Goal: Task Accomplishment & Management: Use online tool/utility

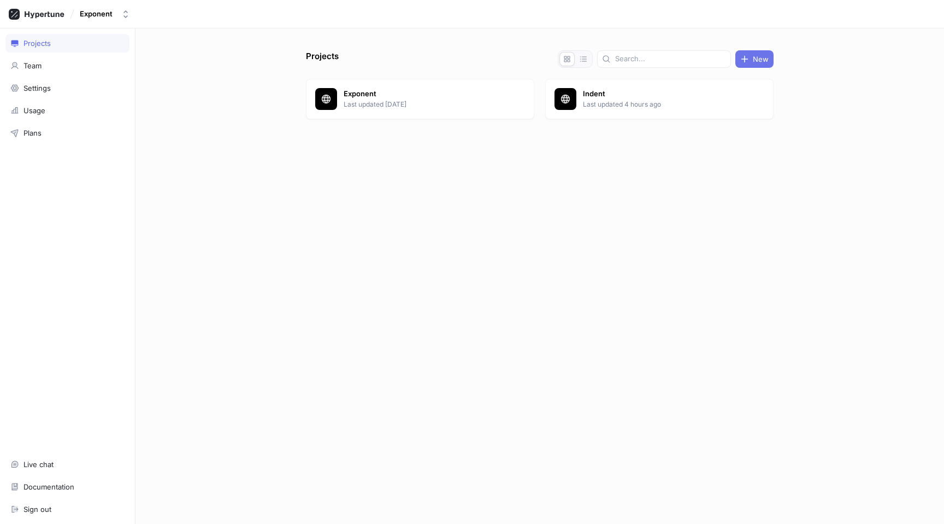
click at [762, 64] on button "New" at bounding box center [755, 58] width 38 height 17
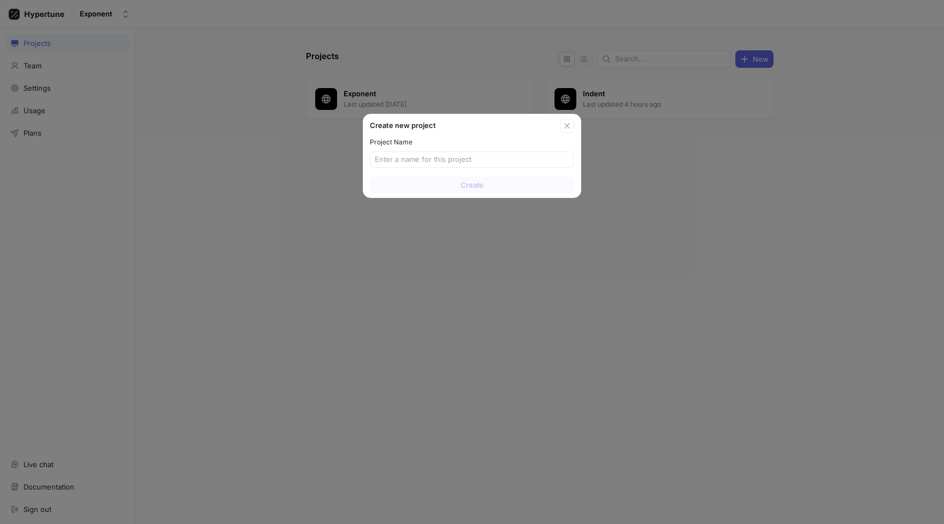
click at [619, 96] on div "Create new project Project Name Create" at bounding box center [472, 262] width 944 height 524
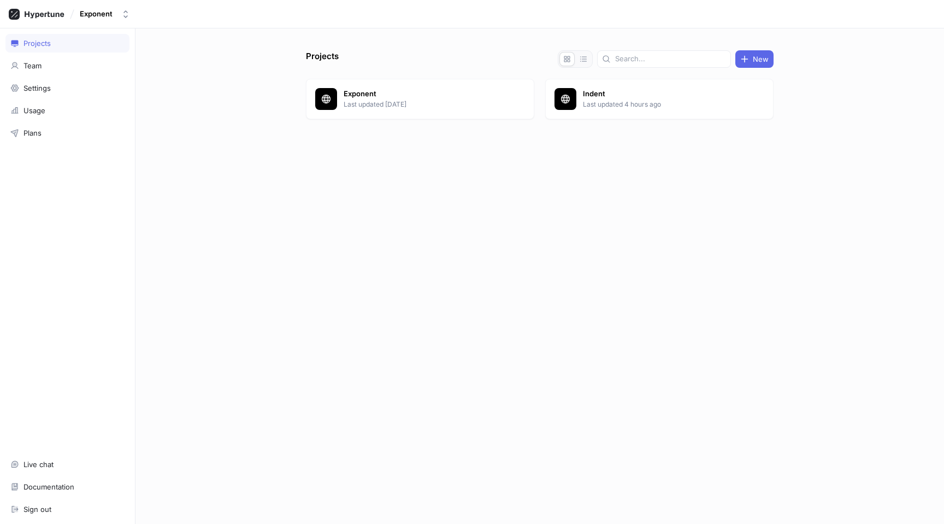
click at [619, 96] on p "Indent" at bounding box center [662, 94] width 158 height 11
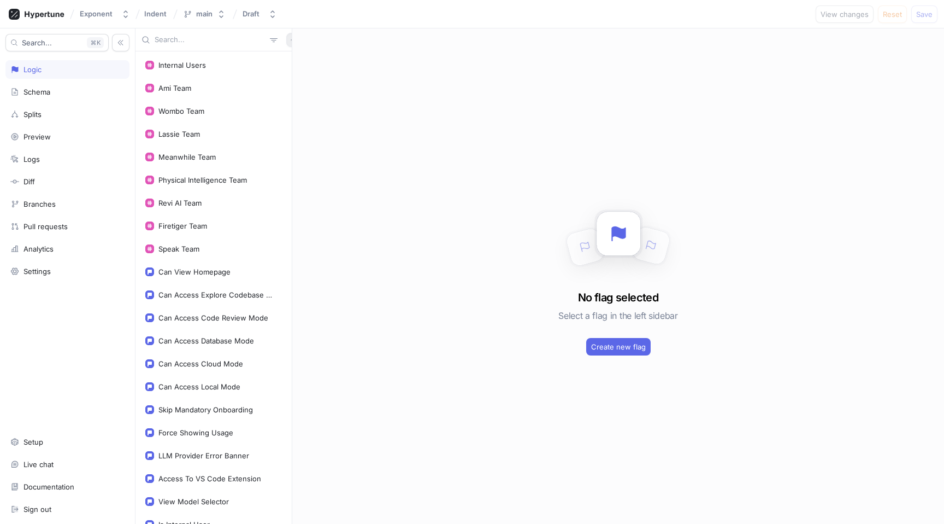
click at [290, 37] on icon "button" at bounding box center [293, 40] width 7 height 7
click at [313, 77] on p "Variable" at bounding box center [301, 79] width 27 height 11
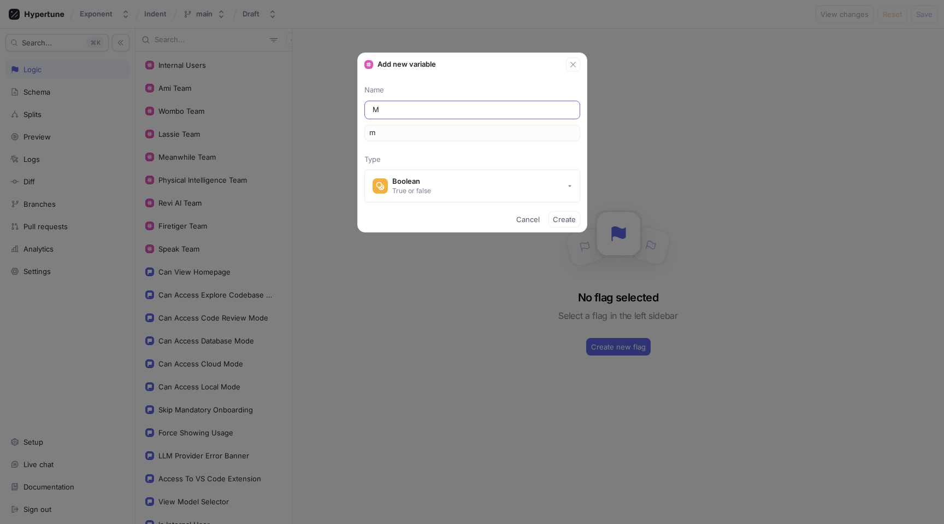
type input "Mi"
type input "mi"
type input "Min"
type input "min"
type input "Mins"
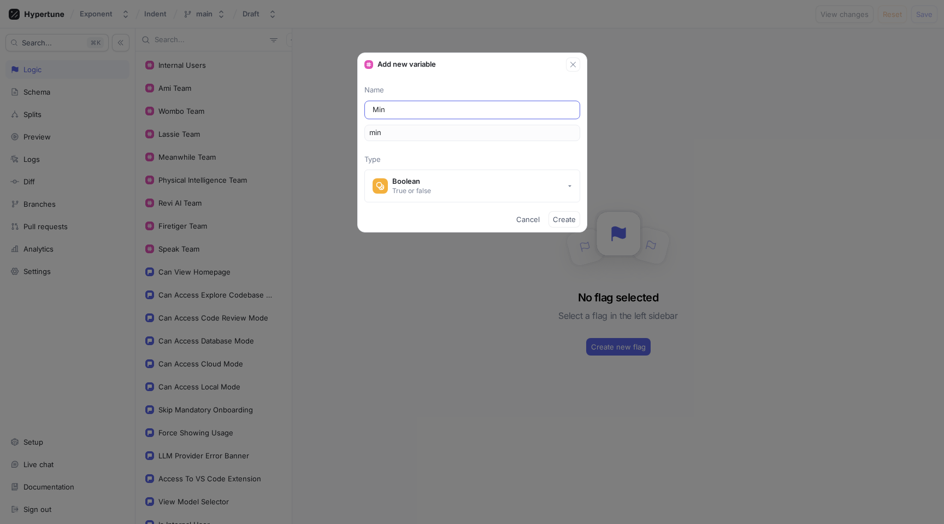
type input "mins"
type input "Minsu"
type input "minsu"
type input "Minsur"
type input "minsur"
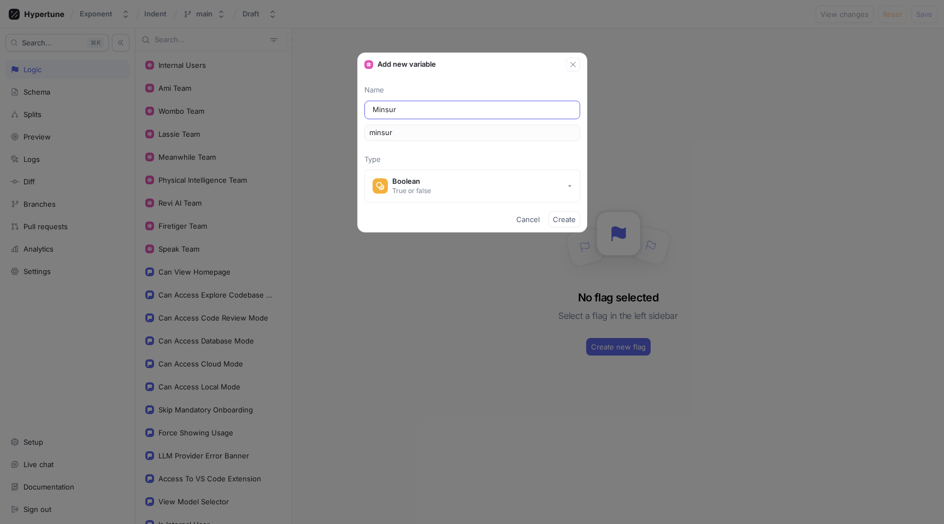
type input "Minsurf"
type input "minsurf"
type input "Minsurfa"
type input "minsurfa"
type input "Minsurfac"
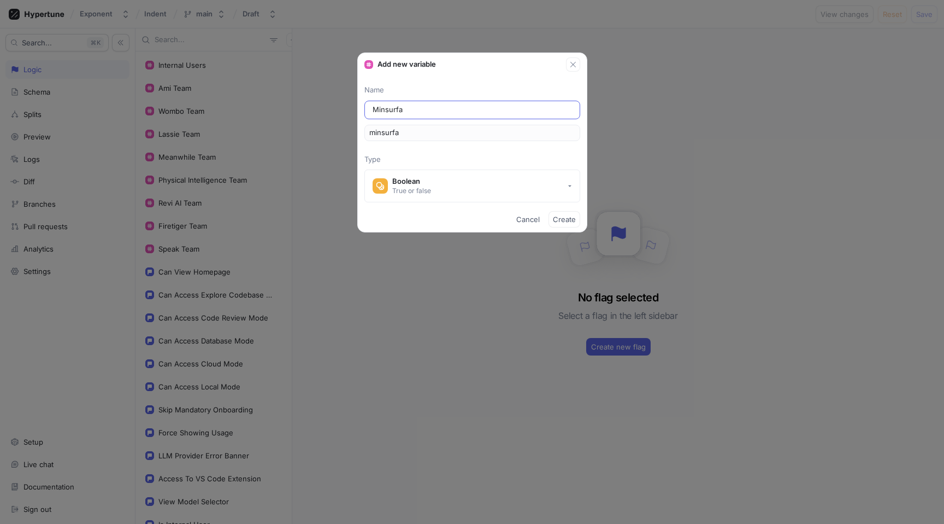
type input "minsurfac"
type input "Minsurface"
type input "minsurface"
type input "Minsurface T"
type input "minsurfaceT"
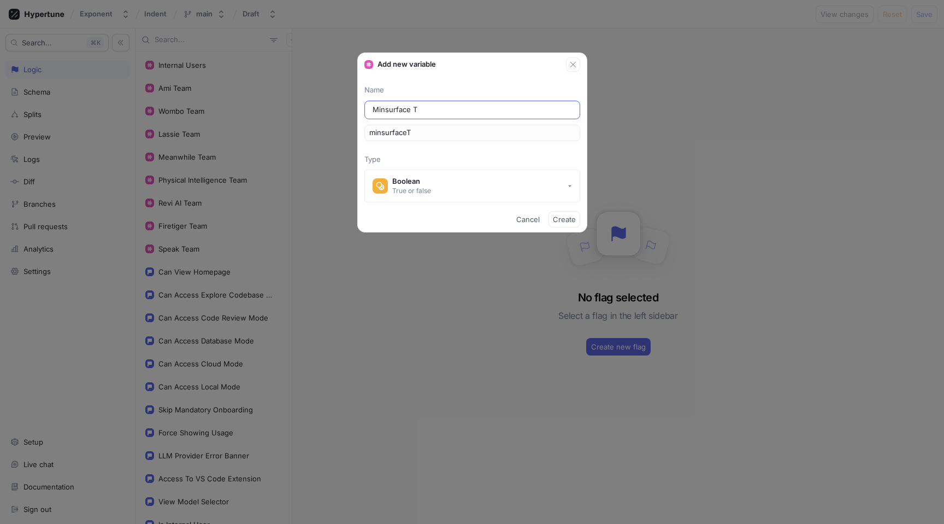
type input "Minsurface Te"
type input "minsurfaceTe"
type input "Minsurface Tea"
type input "minsurfaceTea"
type input "Minsurface Team"
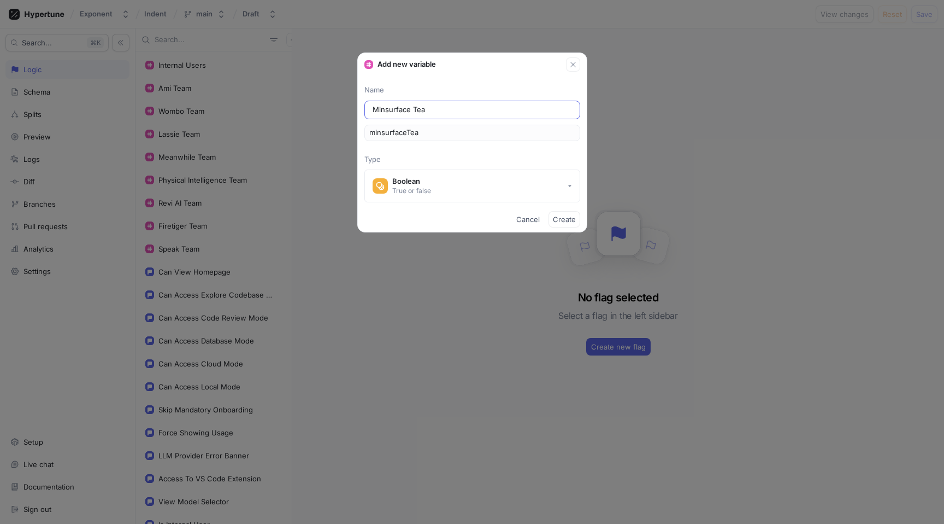
type input "minsurfaceTeam"
type input "Minsurface Team"
click at [572, 220] on span "Create" at bounding box center [564, 219] width 23 height 7
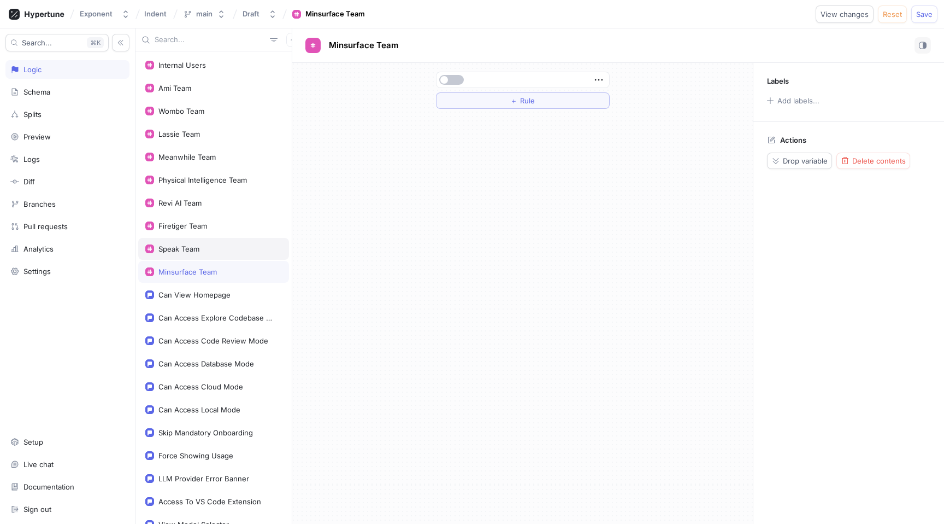
click at [172, 252] on div "Speak Team" at bounding box center [213, 249] width 151 height 22
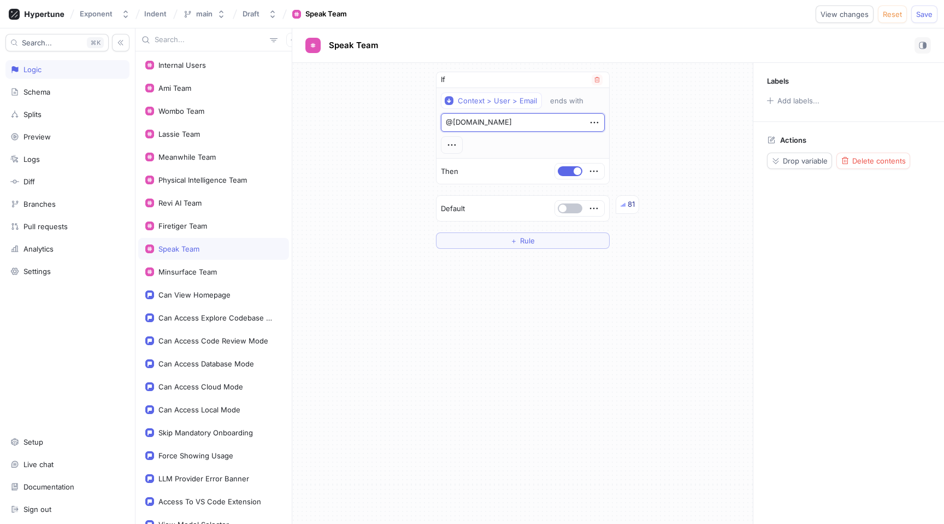
click at [516, 124] on textarea "@[DOMAIN_NAME]" at bounding box center [523, 122] width 164 height 19
click at [208, 272] on div "Minsurface Team" at bounding box center [187, 271] width 58 height 9
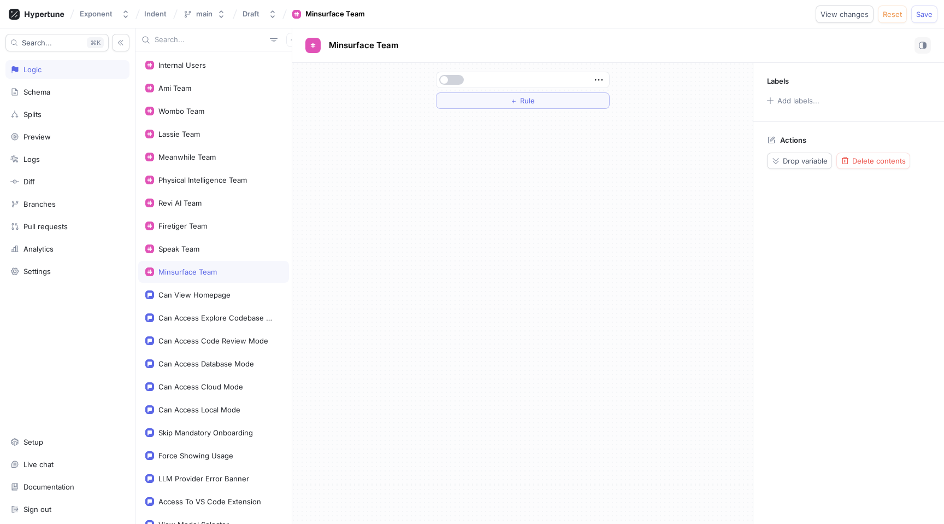
click at [457, 78] on button "button" at bounding box center [451, 80] width 25 height 10
click at [460, 80] on span "button" at bounding box center [459, 80] width 8 height 8
click at [465, 115] on div "＋ Rule" at bounding box center [522, 90] width 191 height 55
click at [468, 102] on button "＋ Rule" at bounding box center [523, 100] width 174 height 16
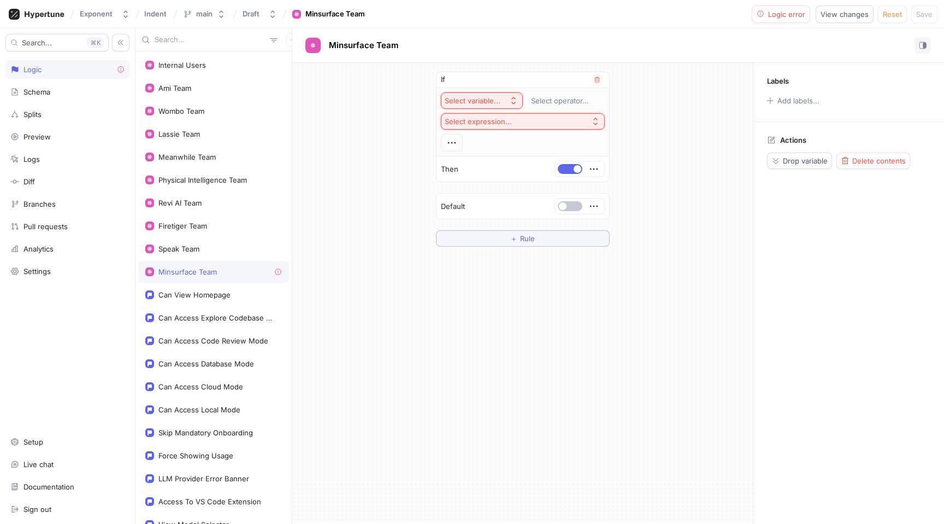
click at [472, 92] on button "Select variable..." at bounding box center [482, 100] width 82 height 16
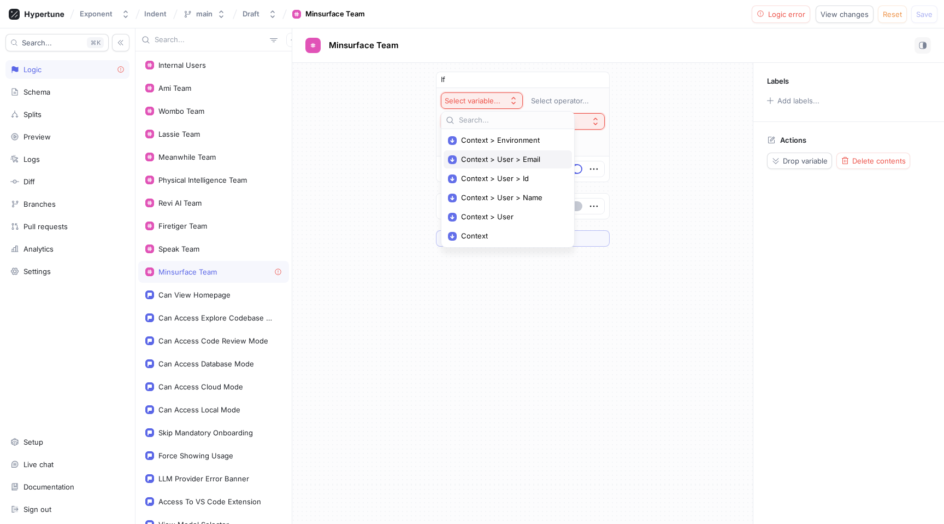
click at [510, 159] on span "Context > User > Email" at bounding box center [511, 159] width 101 height 9
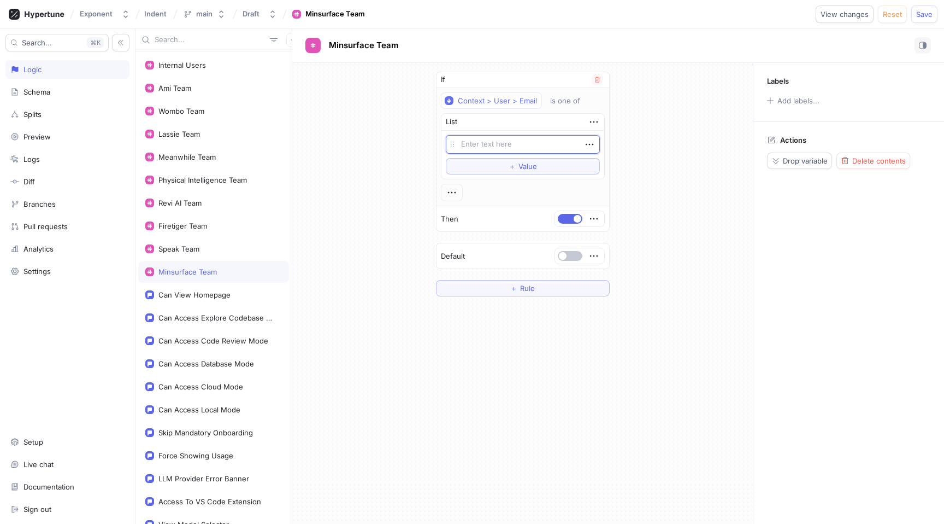
click at [490, 119] on div "List" at bounding box center [523, 122] width 163 height 17
click at [492, 128] on div "List" at bounding box center [523, 122] width 163 height 17
click at [588, 128] on div "List" at bounding box center [523, 122] width 163 height 17
click at [589, 127] on icon "button" at bounding box center [594, 122] width 12 height 12
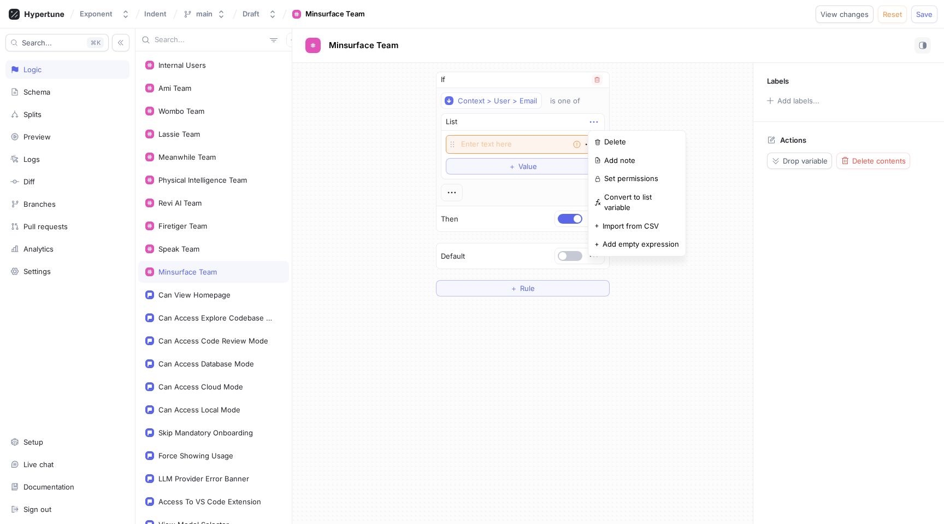
click at [536, 119] on div "List" at bounding box center [523, 122] width 163 height 17
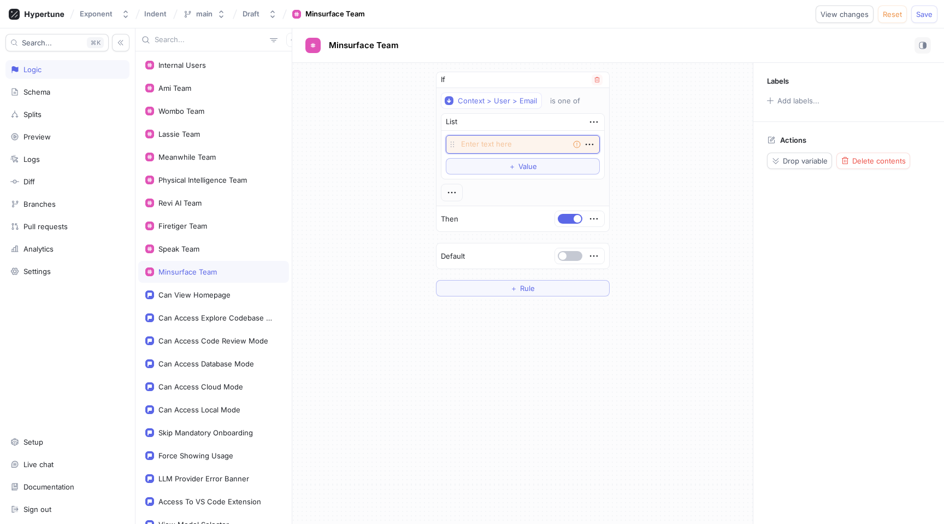
click at [479, 137] on textarea at bounding box center [523, 144] width 154 height 19
click at [531, 104] on div "Context > User > Email" at bounding box center [497, 100] width 79 height 9
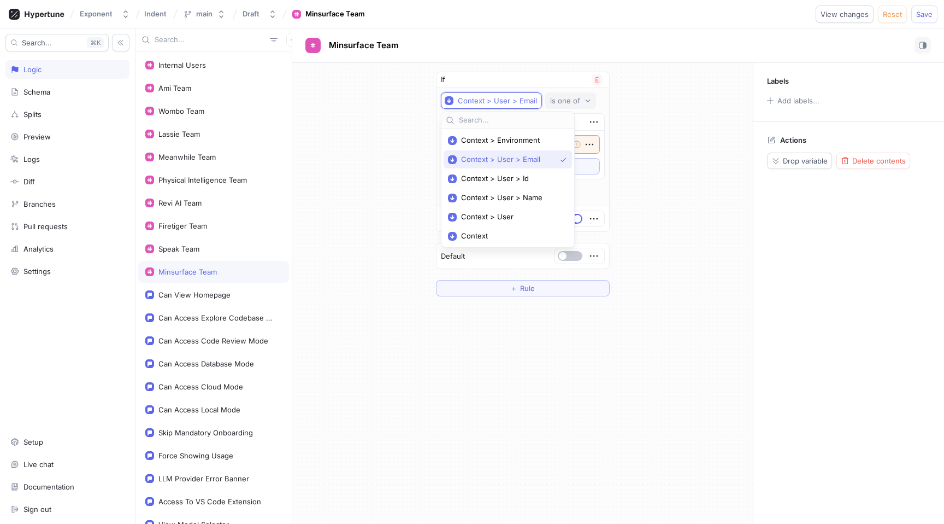
click at [566, 104] on div "is one of" at bounding box center [565, 100] width 30 height 9
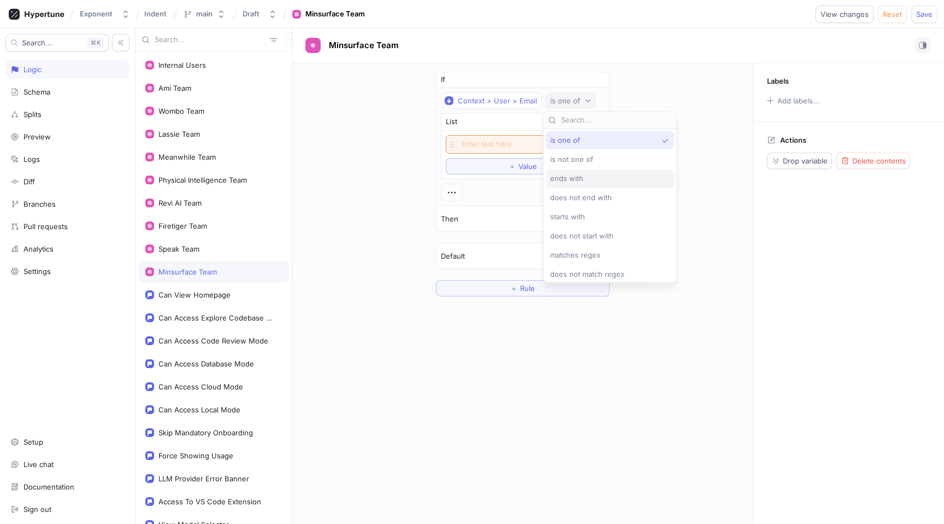
click at [588, 180] on div "ends with" at bounding box center [607, 178] width 114 height 9
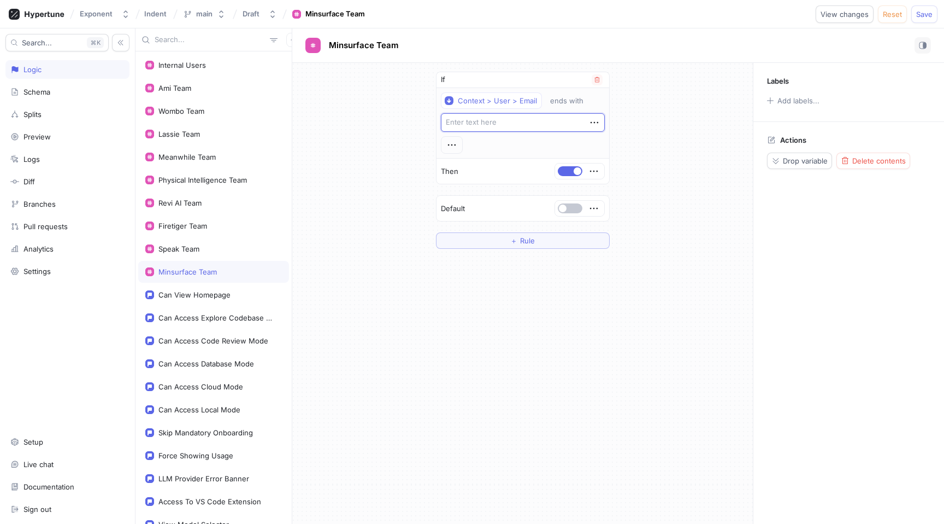
type textarea "x"
type textarea "@[DOMAIN_NAME]"
click at [472, 121] on textarea "@[DOMAIN_NAME]" at bounding box center [523, 122] width 164 height 19
type textarea "x"
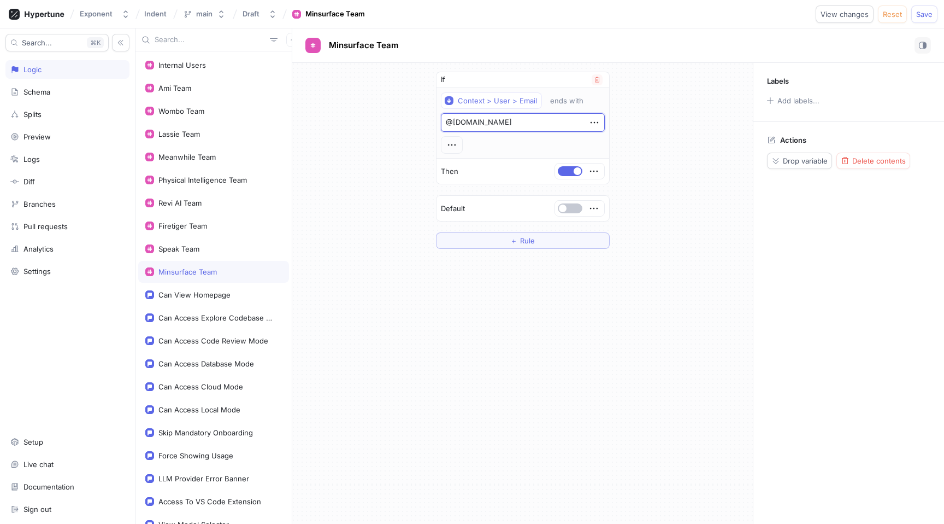
type textarea "@[DOMAIN_NAME]"
type textarea "x"
type textarea "@[DOMAIN_NAME]"
type textarea "x"
type textarea "@[DOMAIN_NAME]"
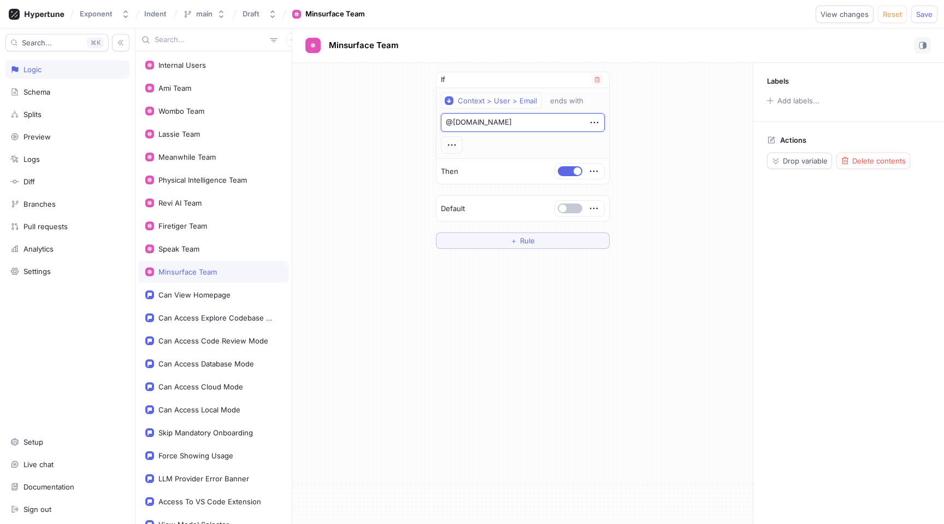
type textarea "x"
type textarea "@[DOMAIN_NAME]"
type textarea "x"
type textarea "@[DOMAIN_NAME]"
type textarea "x"
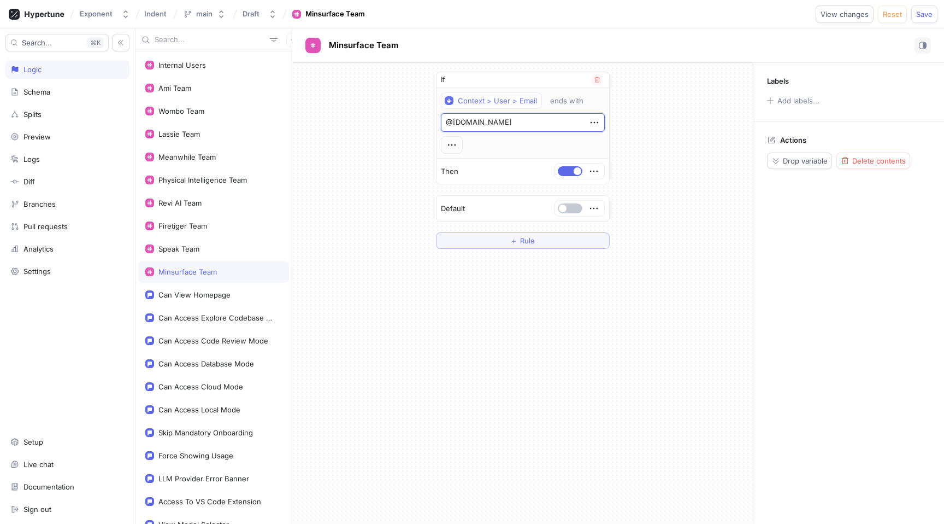
type textarea "@[DOMAIN_NAME]"
type textarea "x"
type textarea "@[DOMAIN_NAME]"
type textarea "x"
type textarea "@[DOMAIN_NAME]"
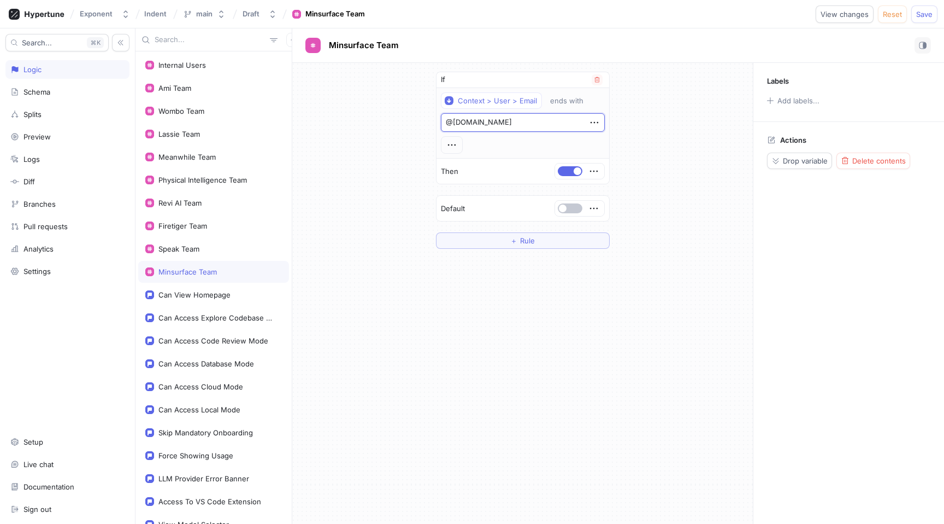
type textarea "x"
type textarea "@[DOMAIN_NAME]"
type textarea "x"
type textarea "@[DOMAIN_NAME]"
click at [920, 8] on button "Save" at bounding box center [925, 13] width 26 height 17
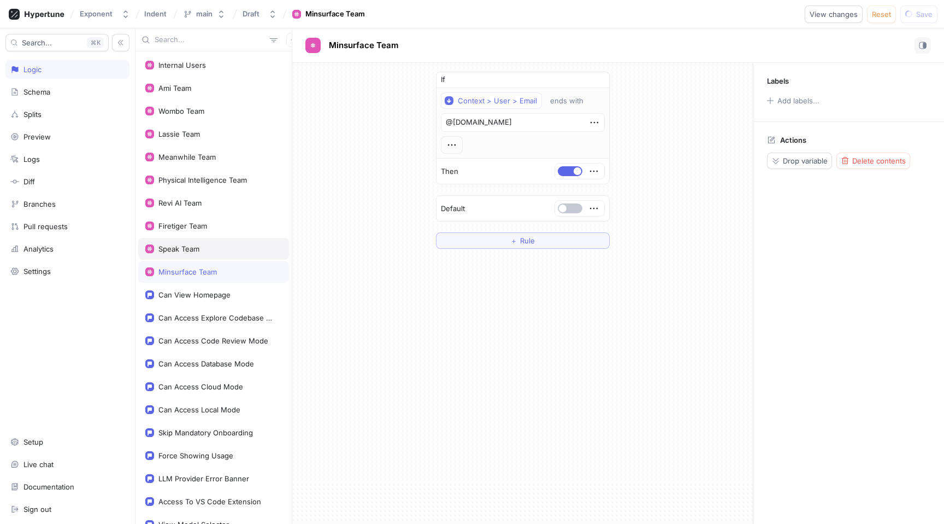
click at [218, 248] on div "Speak Team" at bounding box center [213, 248] width 137 height 9
type textarea "x"
type textarea "@[DOMAIN_NAME]"
type textarea "x"
click at [442, 154] on div "Context > User > Email ends with @[DOMAIN_NAME]" at bounding box center [523, 123] width 173 height 70
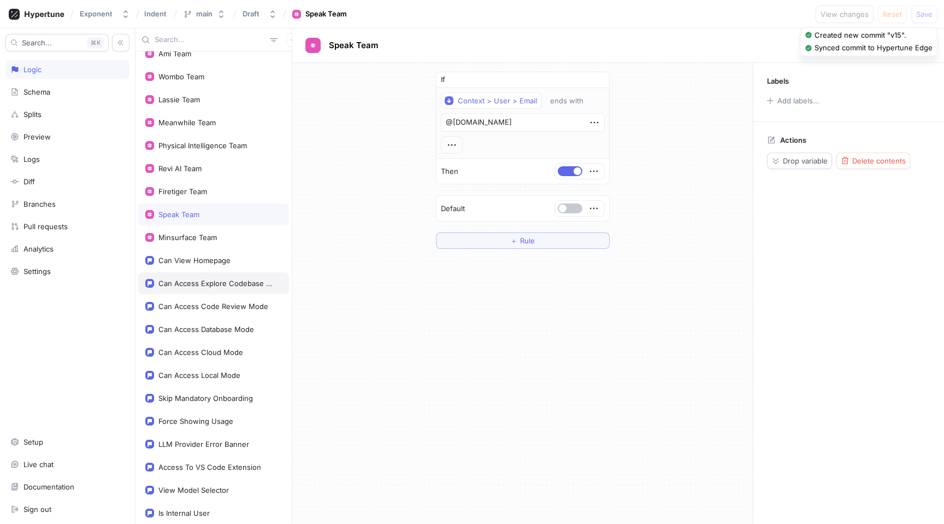
scroll to position [45, 0]
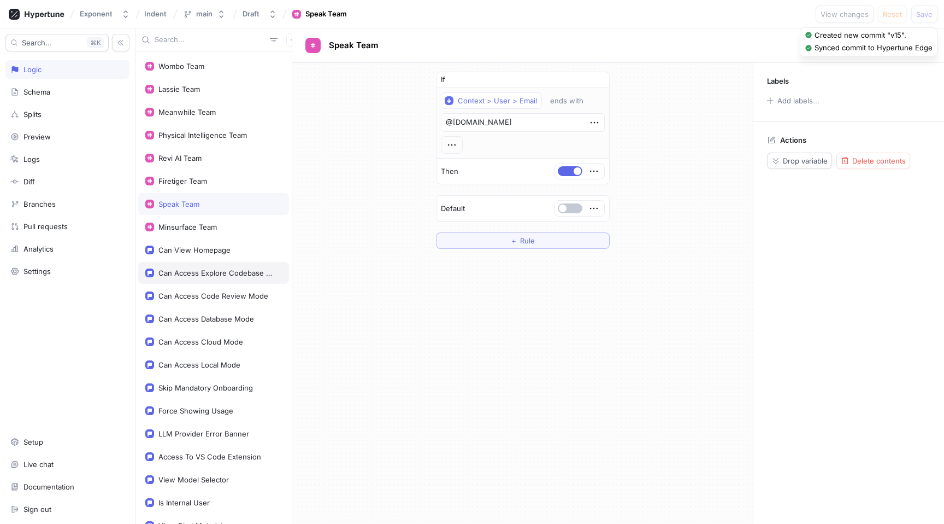
click at [216, 278] on div "Can Access Explore Codebase Mode" at bounding box center [213, 273] width 151 height 22
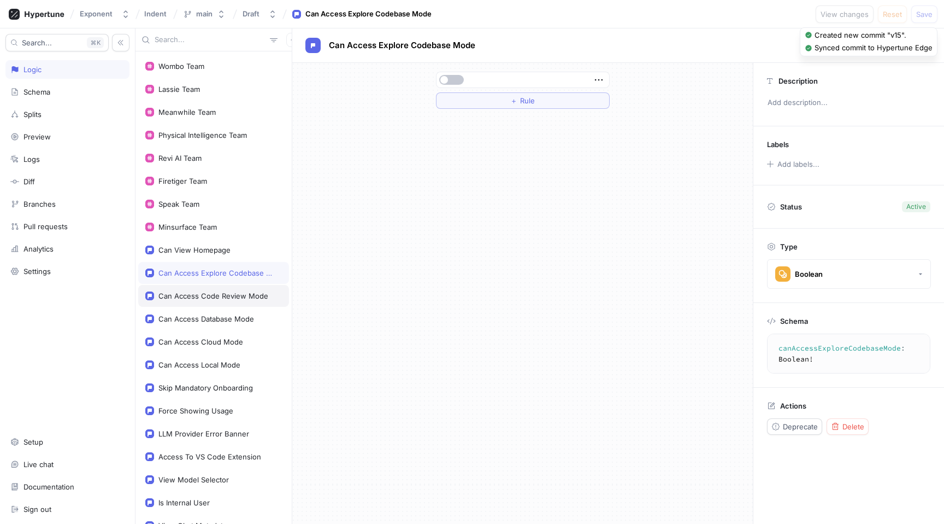
click at [216, 293] on div "Can Access Code Review Mode" at bounding box center [213, 295] width 110 height 9
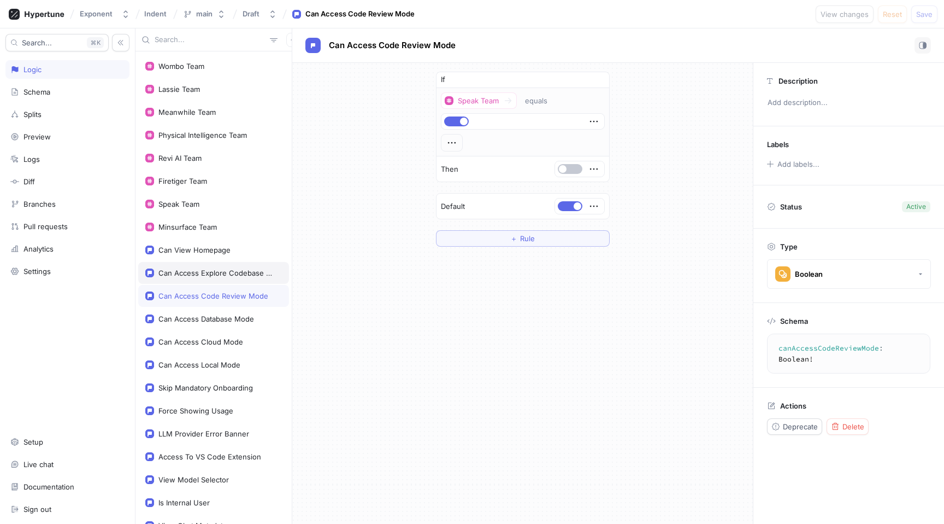
click at [219, 276] on div "Can Access Explore Codebase Mode" at bounding box center [217, 272] width 119 height 9
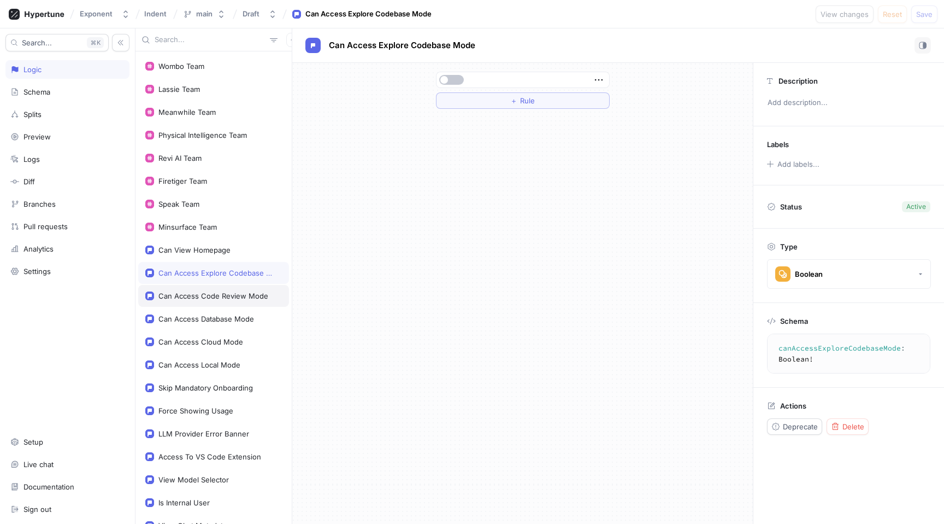
click at [215, 300] on div "Can Access Code Review Mode" at bounding box center [213, 296] width 151 height 22
type textarea "canAccessCodeReviewMode: Boolean!"
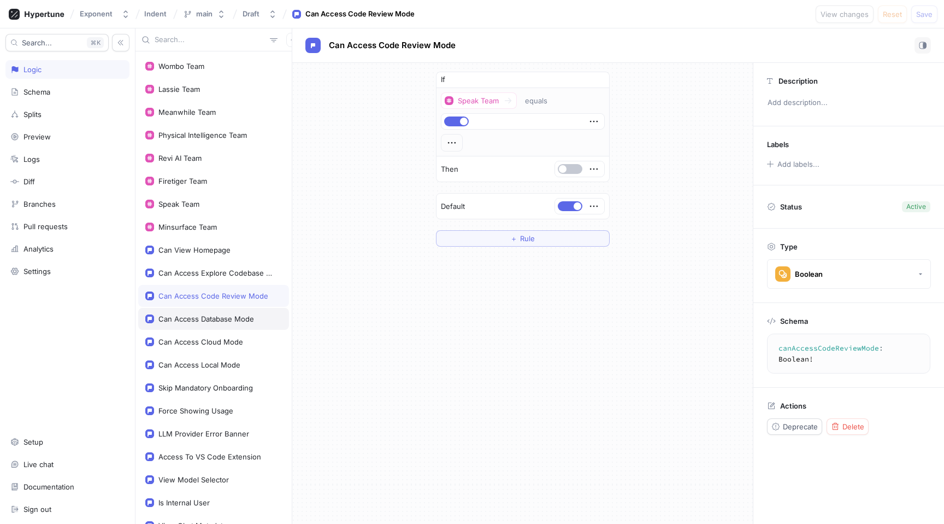
click at [217, 320] on div "Can Access Database Mode" at bounding box center [206, 318] width 96 height 9
type textarea "x"
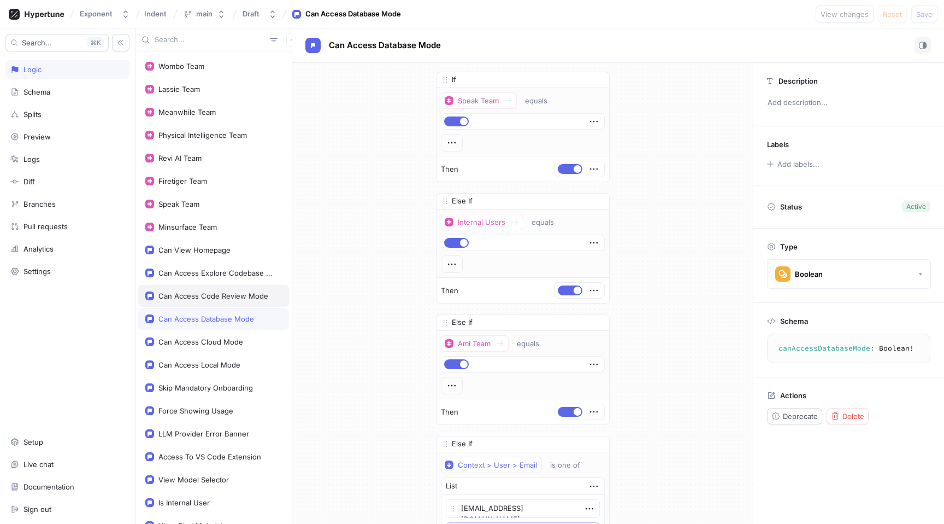
click at [219, 292] on div "Can Access Code Review Mode" at bounding box center [213, 295] width 110 height 9
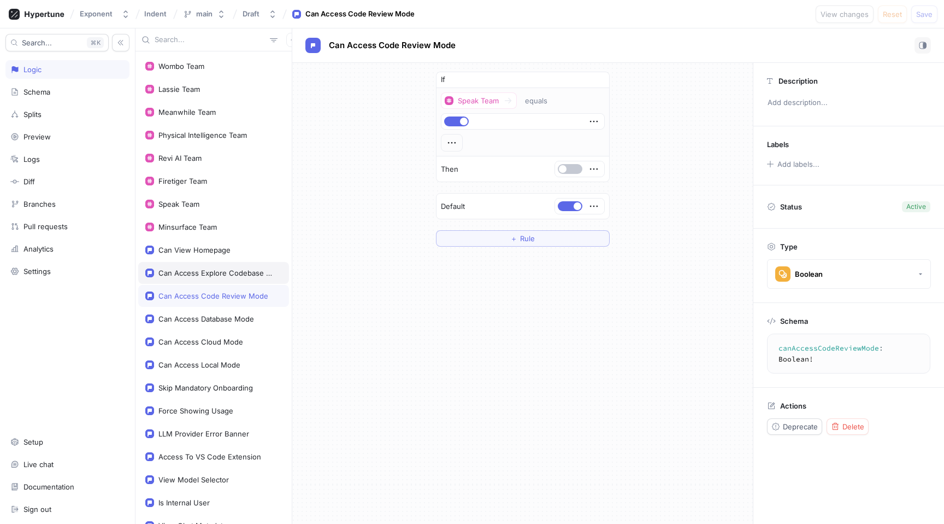
click at [224, 269] on div "Can Access Explore Codebase Mode" at bounding box center [217, 272] width 119 height 9
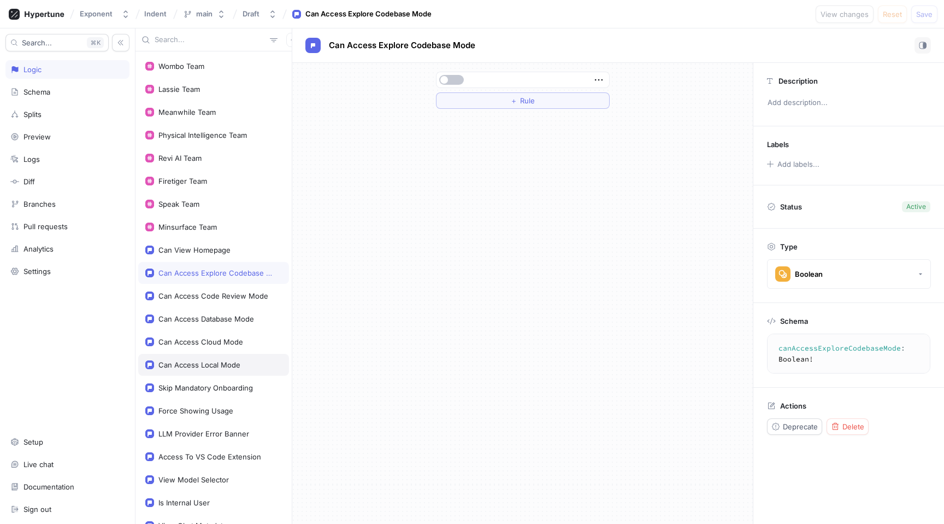
click at [231, 362] on div "Can Access Local Mode" at bounding box center [199, 364] width 82 height 9
type textarea "canAccessLocalMode: Boolean!"
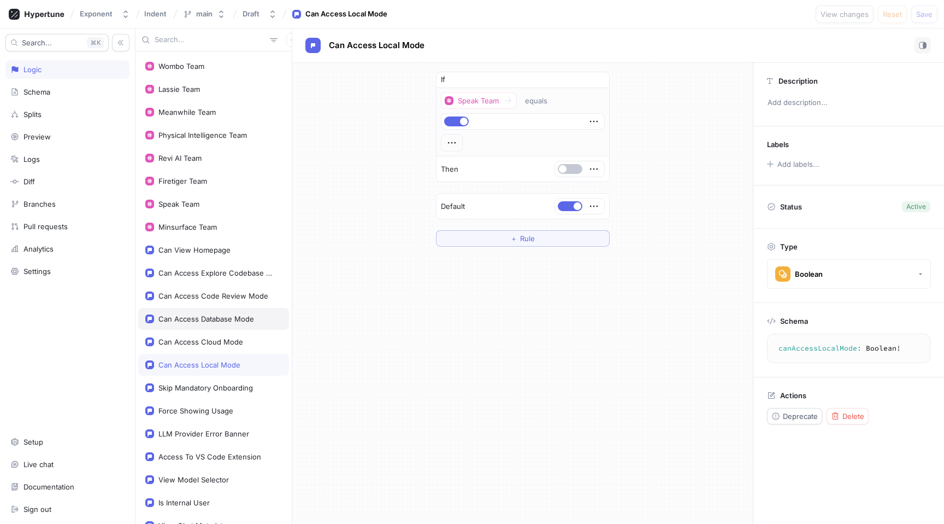
click at [234, 318] on div "Can Access Database Mode" at bounding box center [206, 318] width 96 height 9
type textarea "x"
type textarea "canAccessDatabaseMode: Boolean!"
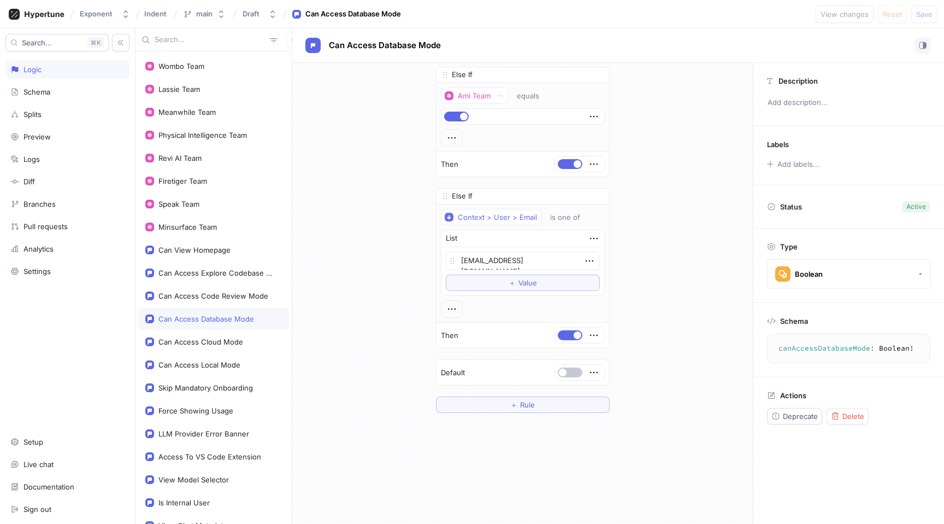
scroll to position [249, 0]
click at [477, 258] on textarea "[EMAIL_ADDRESS][DOMAIN_NAME]" at bounding box center [523, 259] width 154 height 19
type textarea "x"
click at [394, 266] on div "If Speak Team equals Then Else If Internal Users equals Then Else If Ami Team e…" at bounding box center [522, 117] width 461 height 606
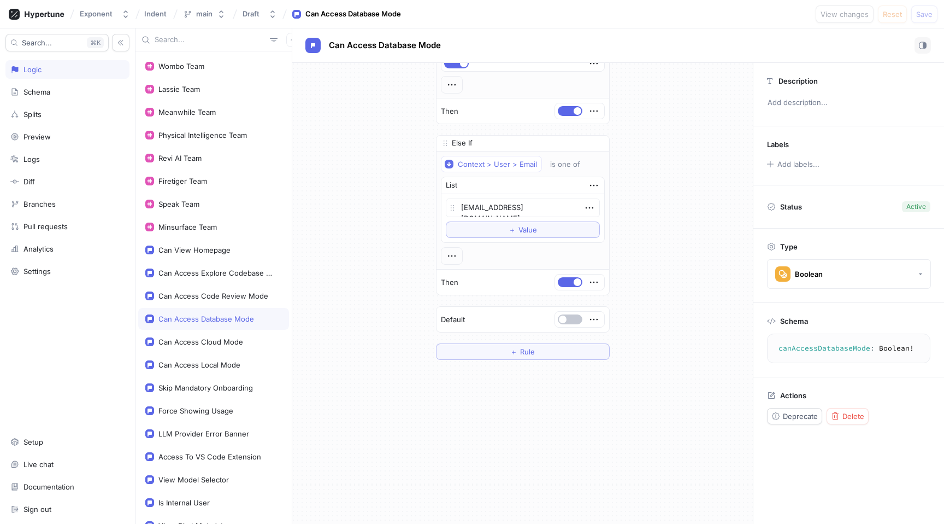
scroll to position [0, 0]
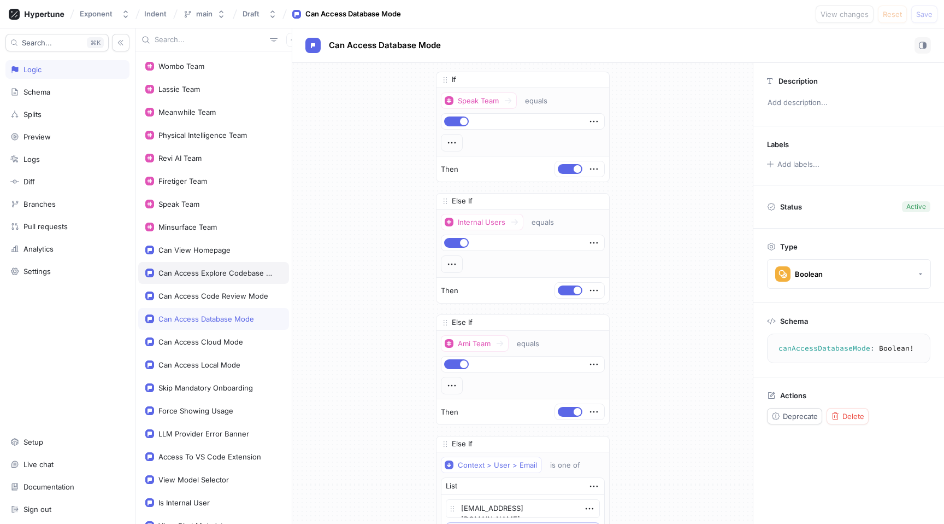
click at [226, 283] on div "Can Access Explore Codebase Mode" at bounding box center [213, 273] width 151 height 22
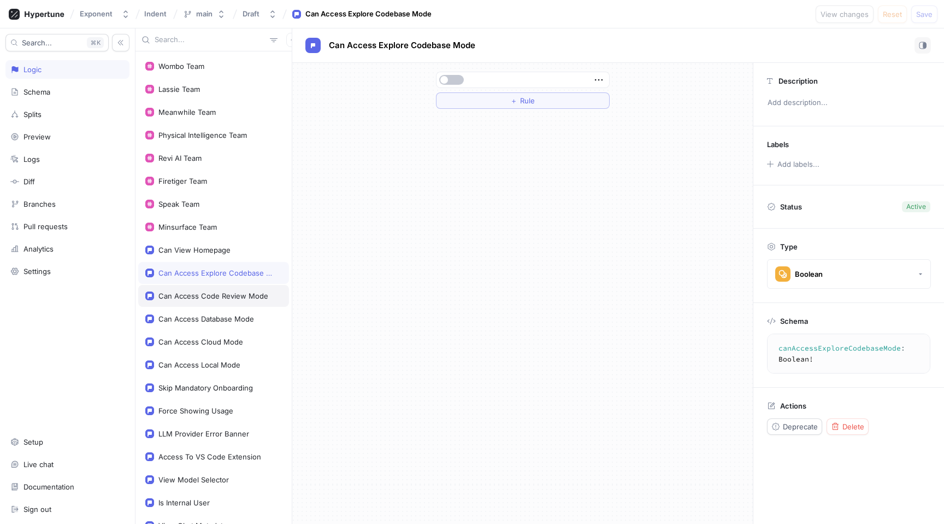
click at [234, 297] on div "Can Access Code Review Mode" at bounding box center [213, 295] width 110 height 9
type textarea "canAccessCodeReviewMode: Boolean!"
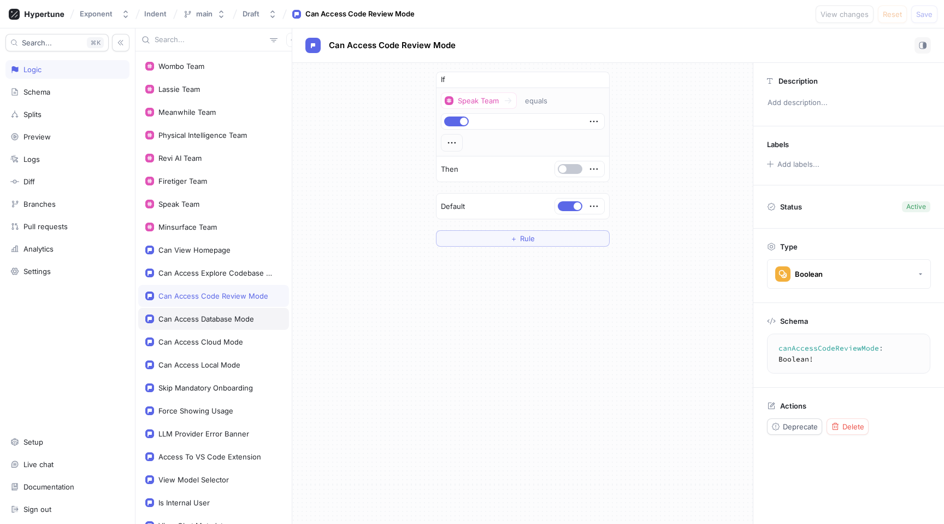
click at [236, 318] on div "Can Access Database Mode" at bounding box center [206, 318] width 96 height 9
type textarea "x"
type textarea "canAccessDatabaseMode: Boolean!"
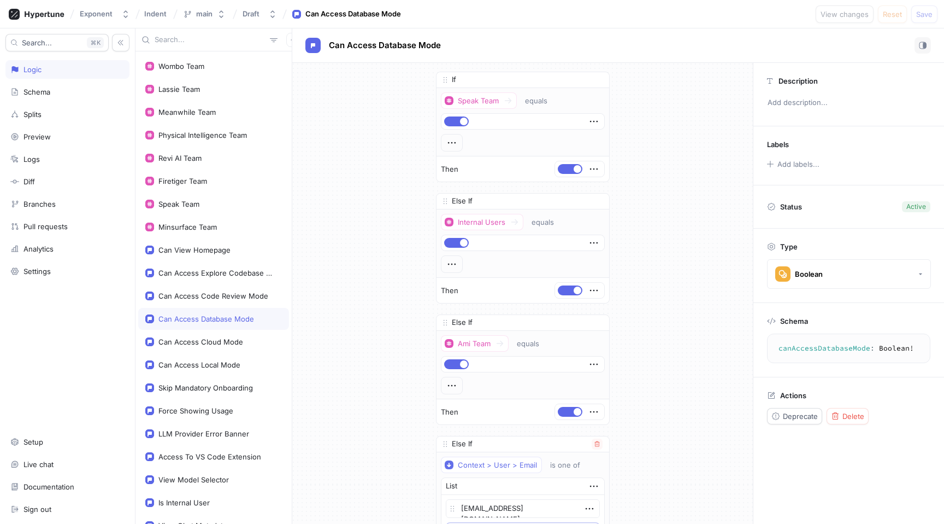
scroll to position [302, 0]
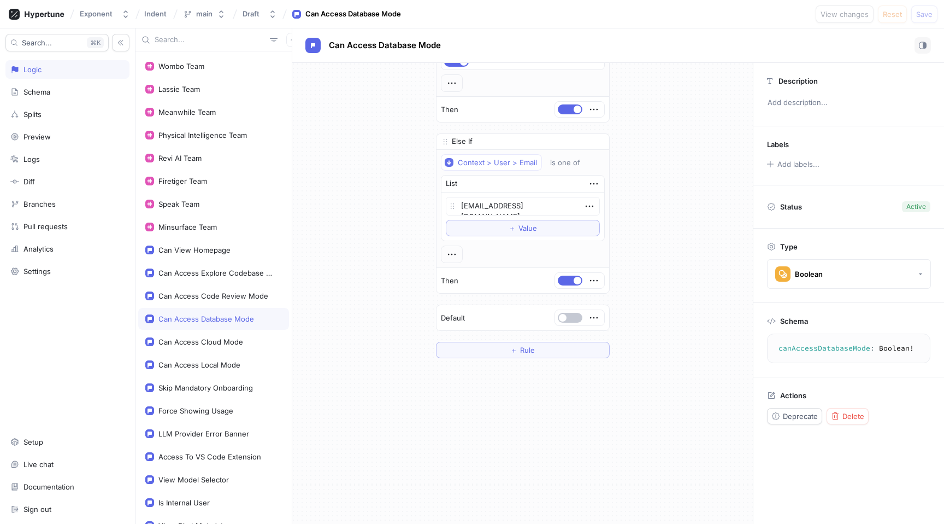
click at [488, 338] on div "If Speak Team equals Then Else If Internal Users equals Then Else If Ami Team e…" at bounding box center [523, 63] width 174 height 589
click at [486, 348] on button "＋ Rule" at bounding box center [523, 350] width 174 height 16
type textarea "x"
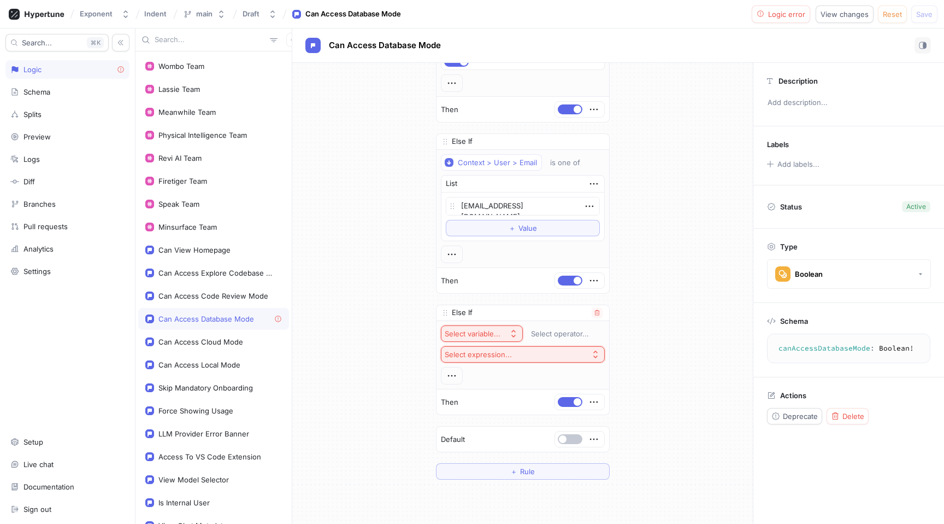
click at [486, 334] on div "Select variable..." at bounding box center [473, 333] width 56 height 9
type input "min"
click at [506, 367] on div "Minsurface Team" at bounding box center [508, 373] width 128 height 18
click at [499, 351] on div at bounding box center [522, 354] width 156 height 7
click at [912, 15] on button "Save" at bounding box center [925, 13] width 26 height 17
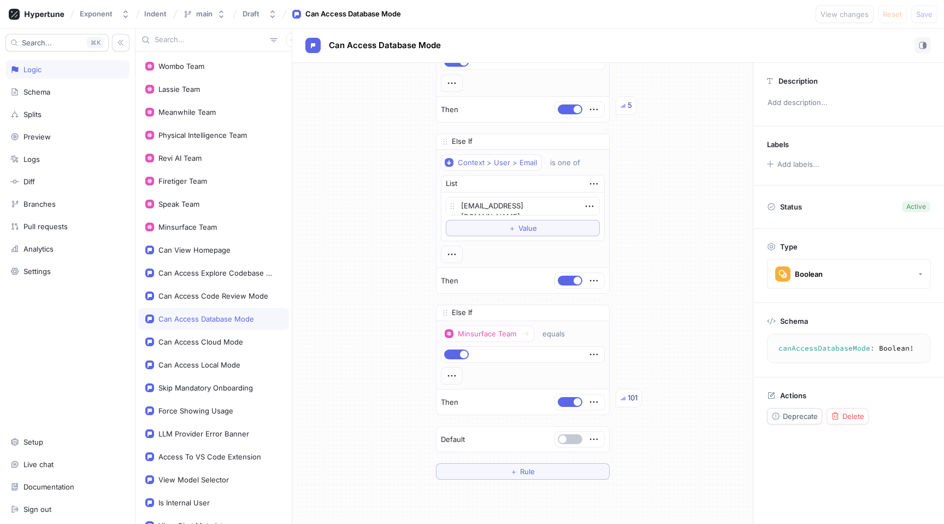
type textarea "x"
